Goal: Check status: Check status

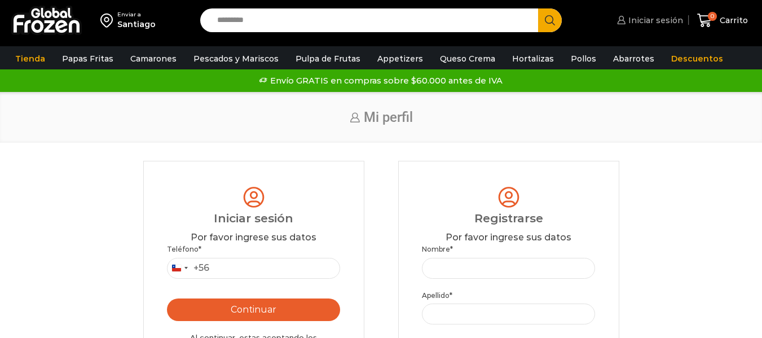
click at [657, 16] on span "Iniciar sesión" at bounding box center [654, 20] width 58 height 11
click at [230, 266] on input "Teléfono *" at bounding box center [254, 268] width 174 height 21
click at [231, 264] on input "Teléfono *" at bounding box center [254, 268] width 174 height 21
type input "*********"
click at [204, 302] on button "Continuar" at bounding box center [254, 309] width 174 height 23
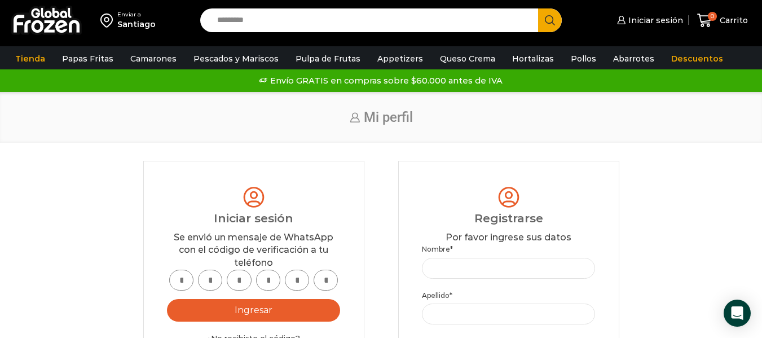
click at [185, 284] on input "text" at bounding box center [181, 279] width 24 height 21
type input "*"
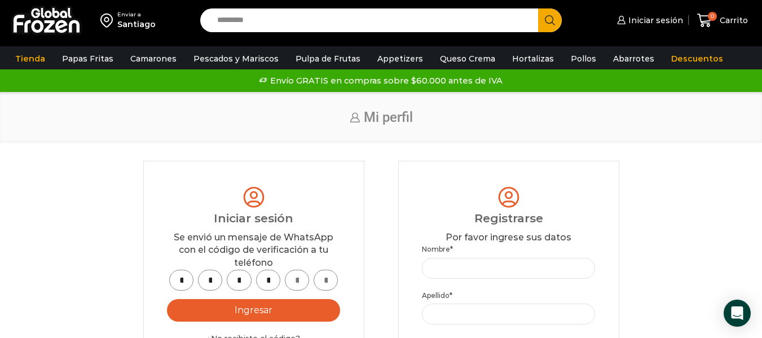
type input "*"
click at [259, 309] on button "Ingresar" at bounding box center [254, 310] width 174 height 23
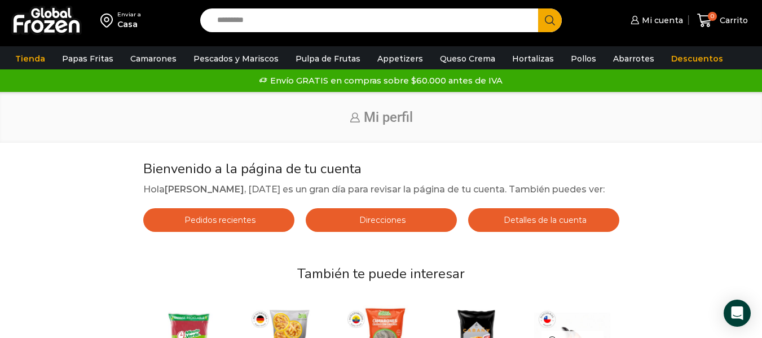
click at [230, 216] on span "Pedidos recientes" at bounding box center [219, 220] width 74 height 10
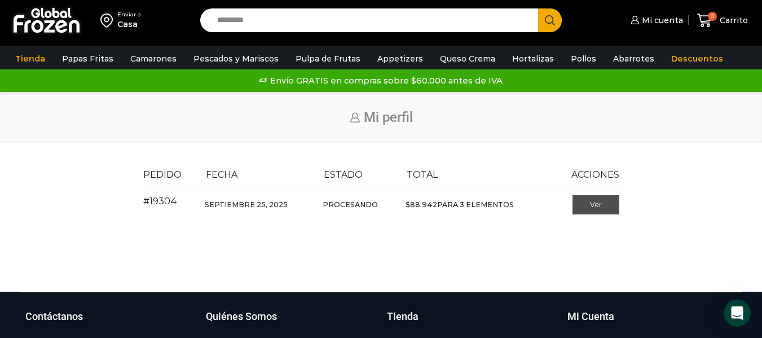
click at [595, 204] on link "Ver" at bounding box center [595, 204] width 47 height 19
